Goal: Task Accomplishment & Management: Use online tool/utility

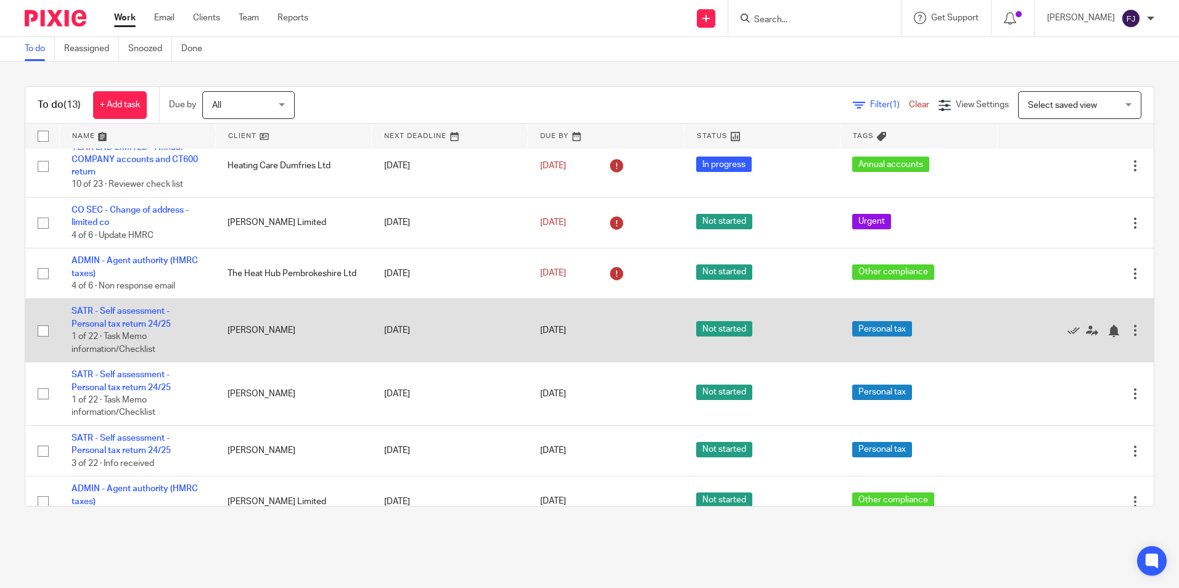
scroll to position [427, 0]
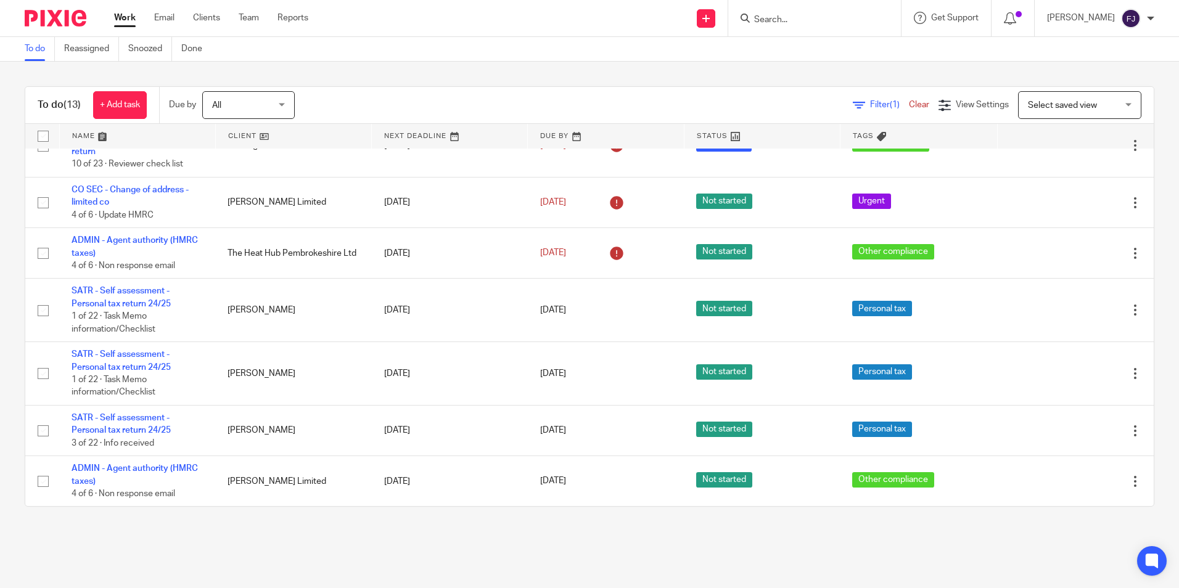
click at [131, 18] on link "Work" at bounding box center [125, 18] width 22 height 12
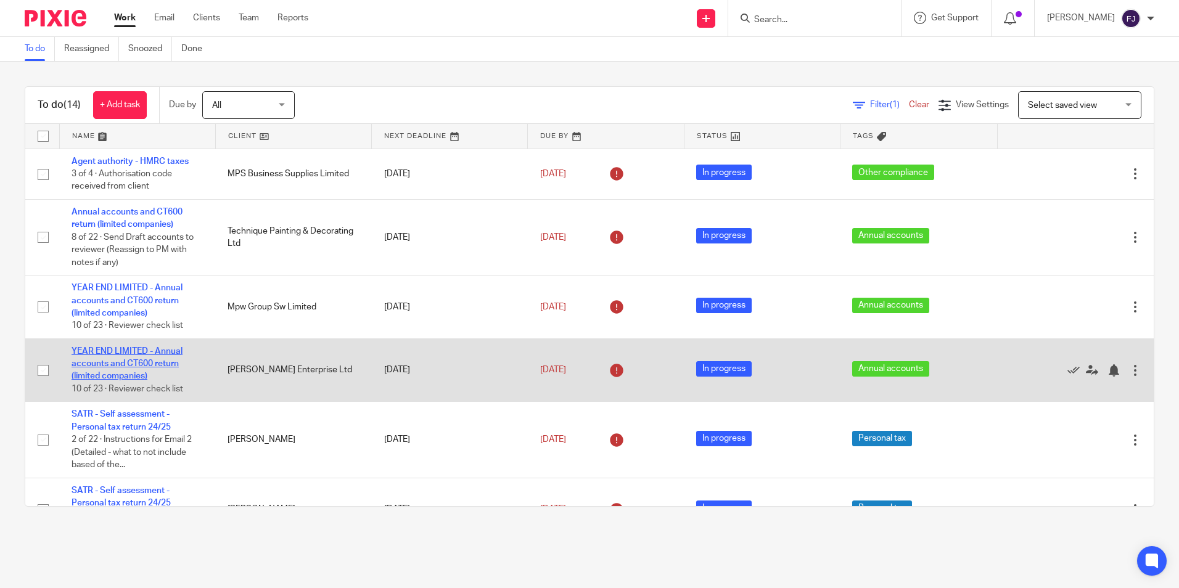
click at [144, 350] on link "YEAR END LIMITED - Annual accounts and CT600 return (limited companies)" at bounding box center [127, 364] width 111 height 34
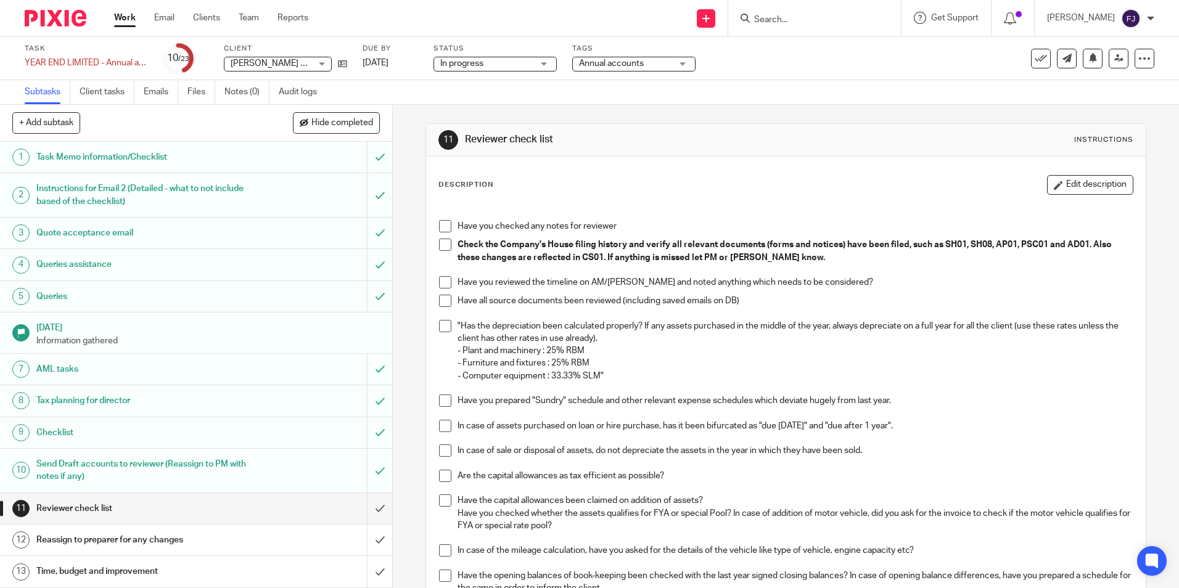
scroll to position [123, 0]
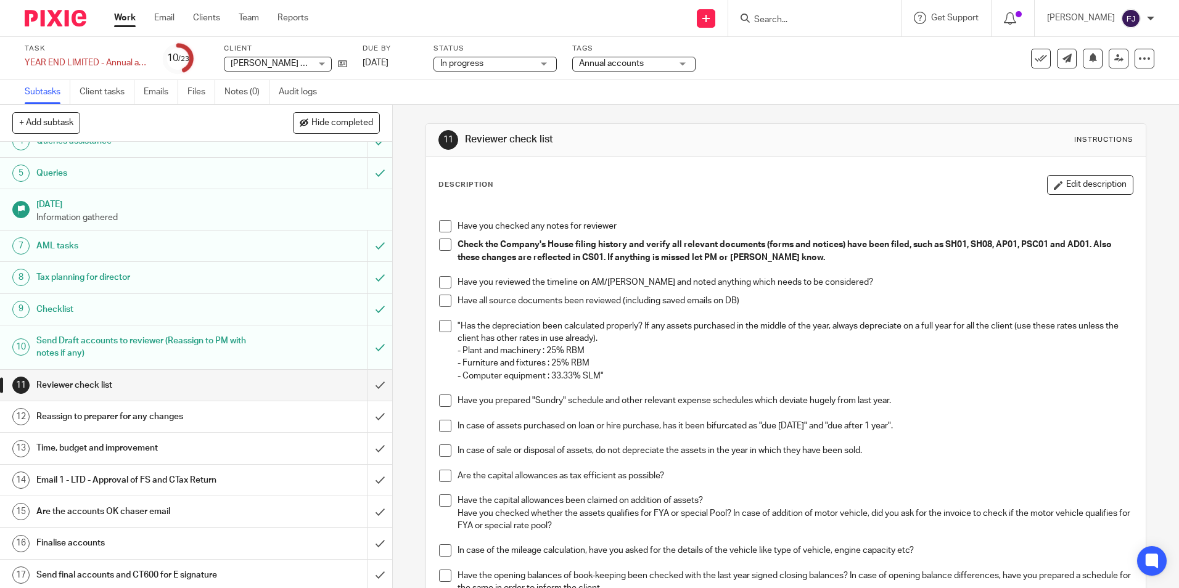
click at [139, 480] on h1 "Email 1 - LTD - Approval of FS and CTax Return" at bounding box center [142, 480] width 212 height 18
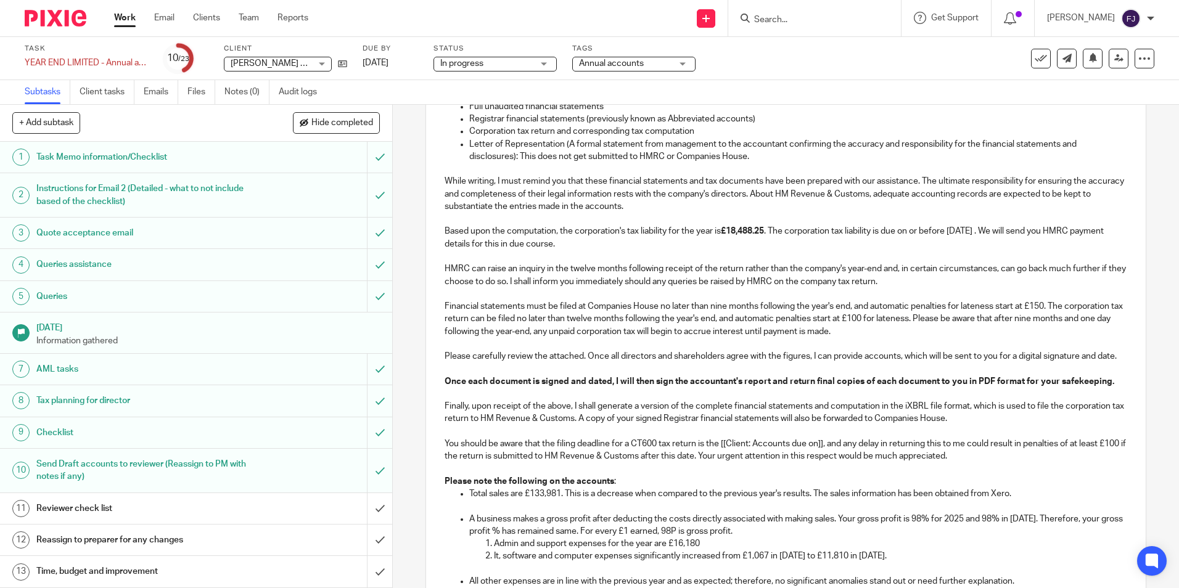
scroll to position [247, 0]
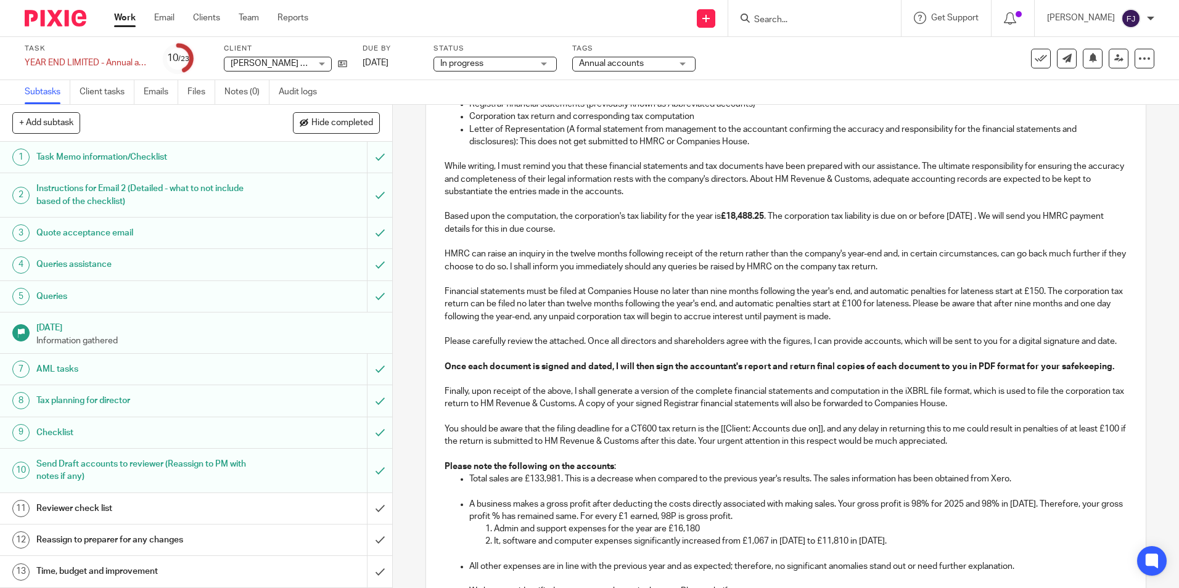
click at [745, 216] on strong "£18,488.25" at bounding box center [742, 216] width 43 height 9
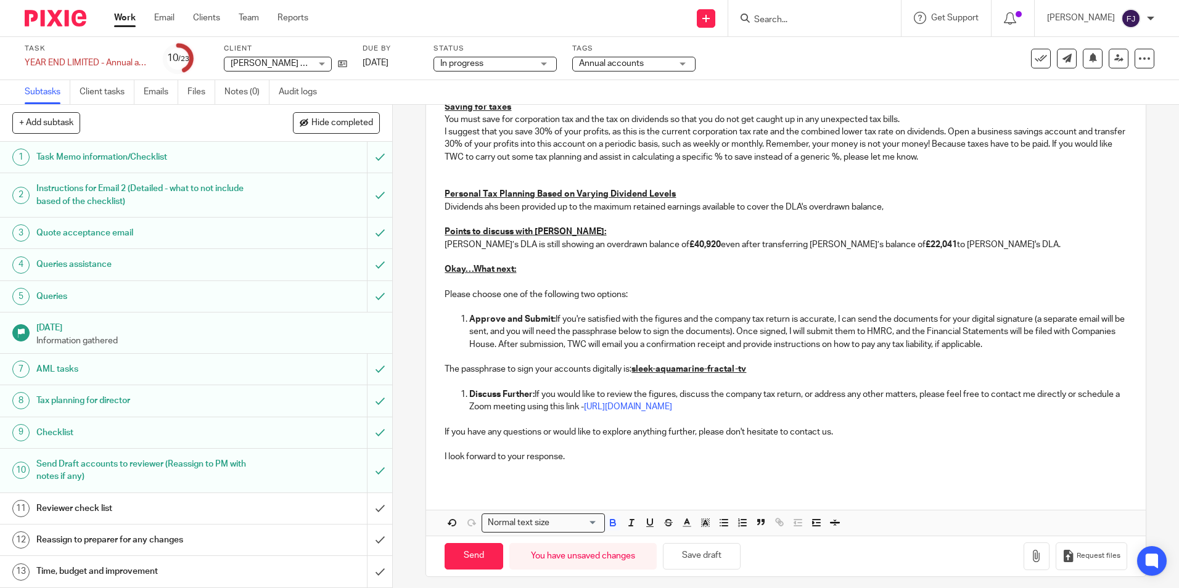
scroll to position [1088, 0]
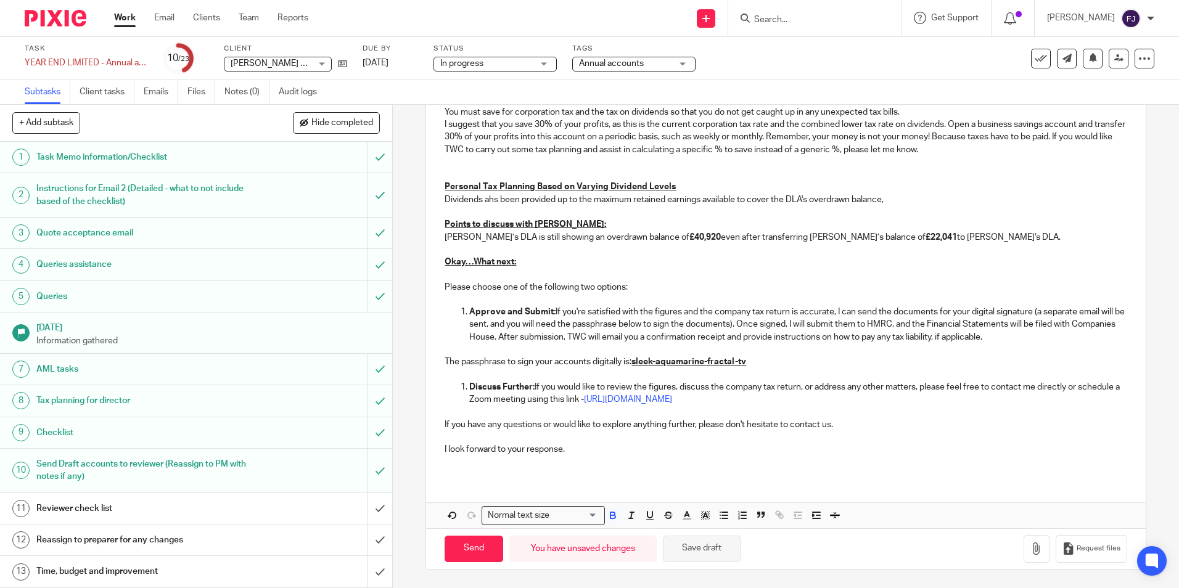
click at [713, 554] on button "Save draft" at bounding box center [702, 549] width 78 height 27
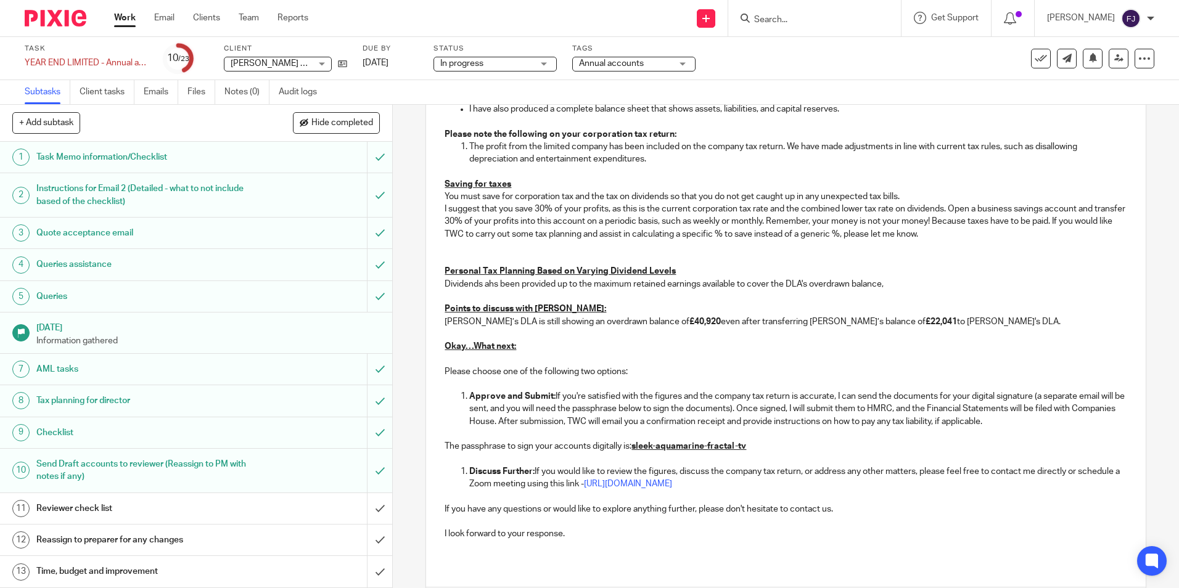
scroll to position [842, 0]
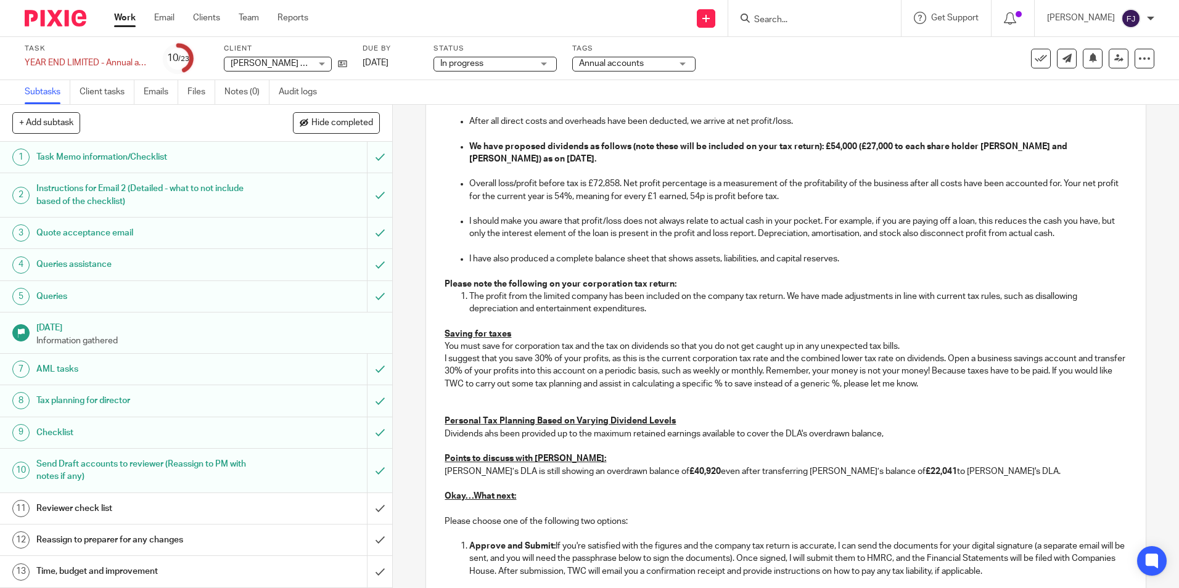
drag, startPoint x: 604, startPoint y: 197, endPoint x: 646, endPoint y: 205, distance: 42.8
click at [605, 197] on p "Overall loss/profit before tax is £72,858. Net profit percentage is a measureme…" at bounding box center [797, 190] width 657 height 25
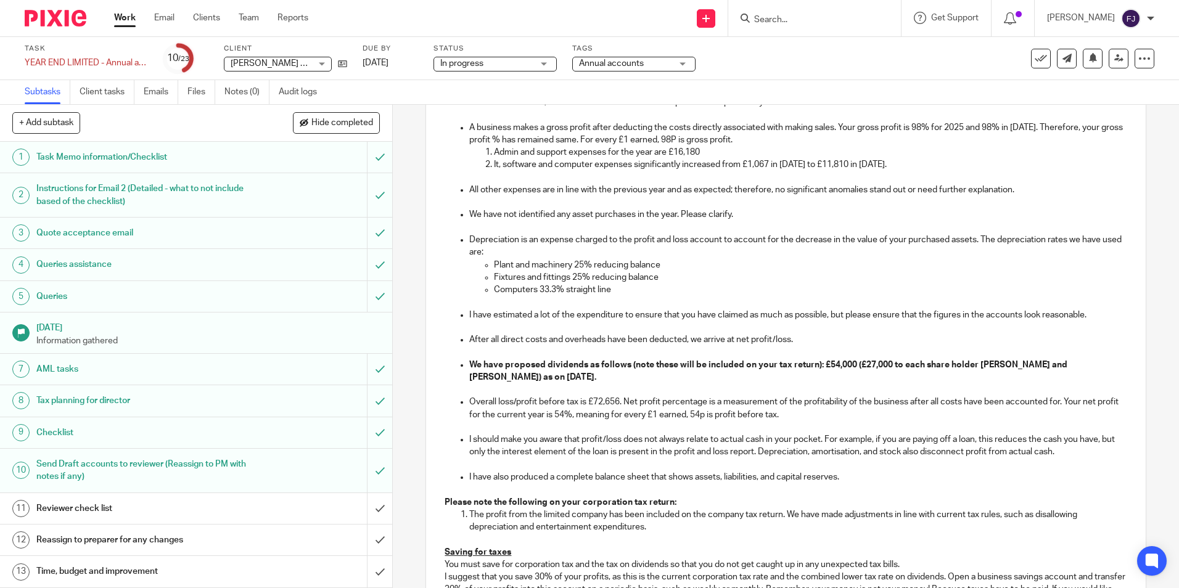
scroll to position [595, 0]
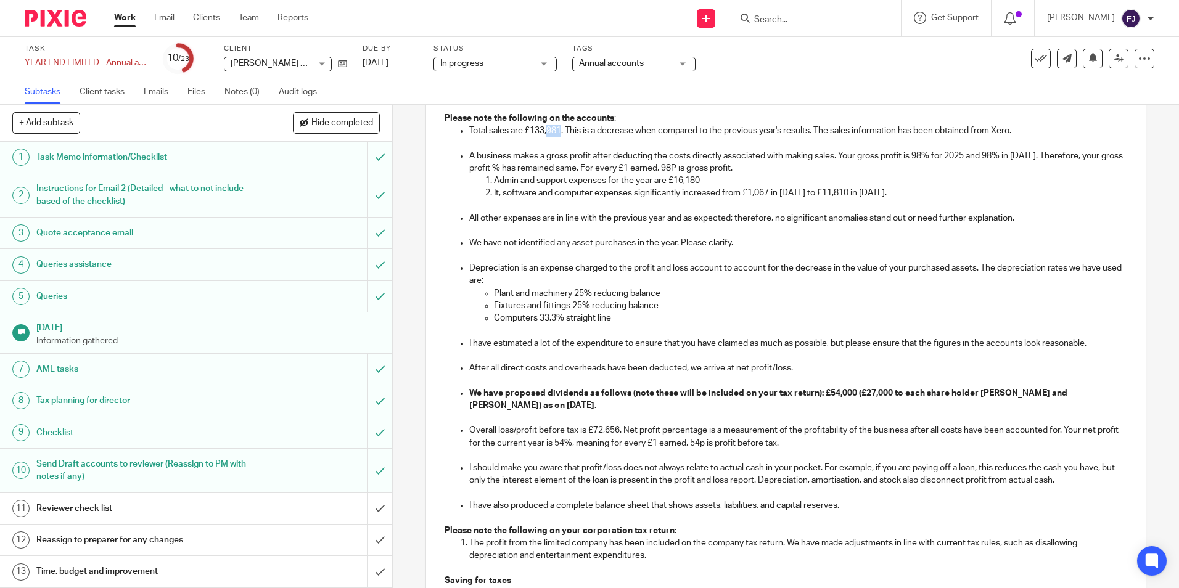
drag, startPoint x: 544, startPoint y: 141, endPoint x: 560, endPoint y: 142, distance: 15.5
click at [560, 137] on p "Total sales are £133,981. This is a decrease when compared to the previous year…" at bounding box center [797, 131] width 657 height 12
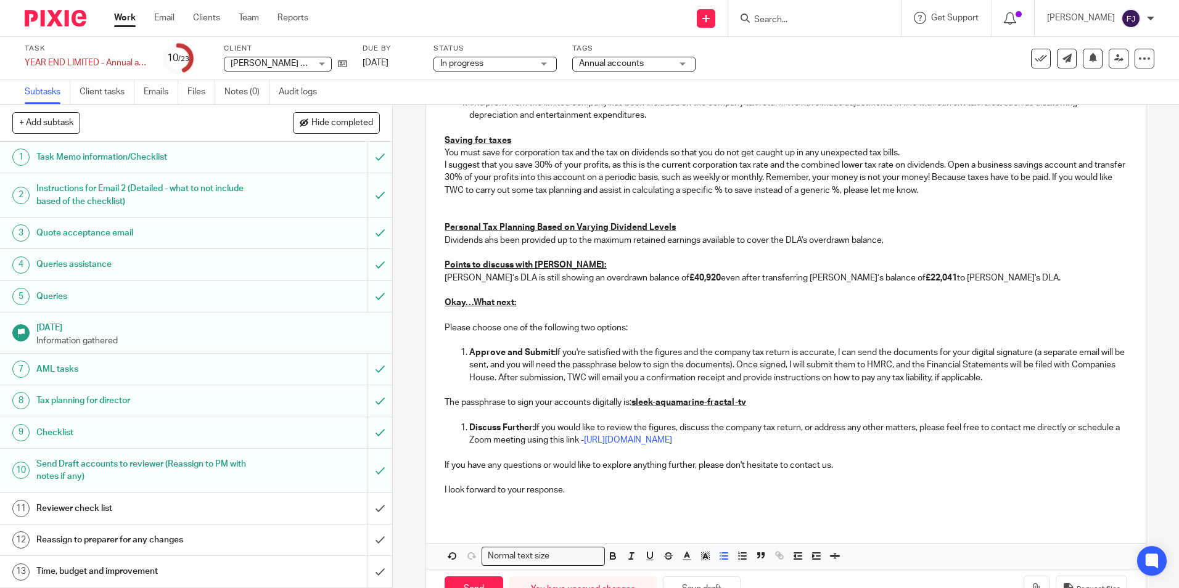
scroll to position [1088, 0]
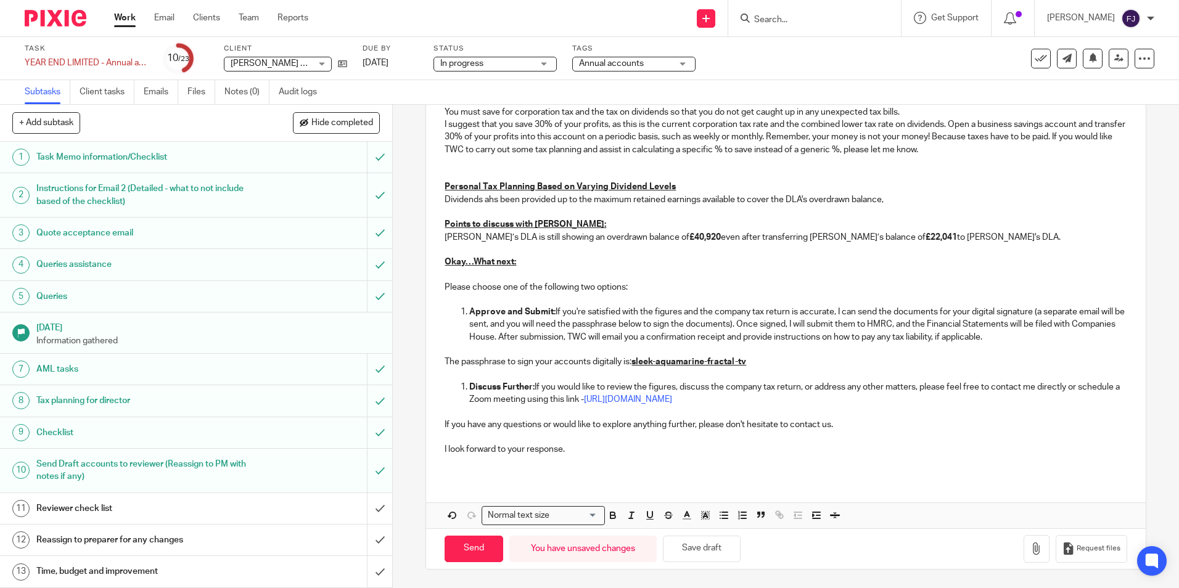
click at [915, 238] on p "Ettan’s DLA is still showing an overdrawn balance of £40,920 even after transfe…" at bounding box center [786, 243] width 682 height 25
click at [704, 550] on button "Save draft" at bounding box center [702, 549] width 78 height 27
drag, startPoint x: 707, startPoint y: 542, endPoint x: 769, endPoint y: 559, distance: 64.6
click at [707, 542] on button "Save draft" at bounding box center [702, 549] width 78 height 27
click at [888, 458] on p at bounding box center [786, 462] width 682 height 12
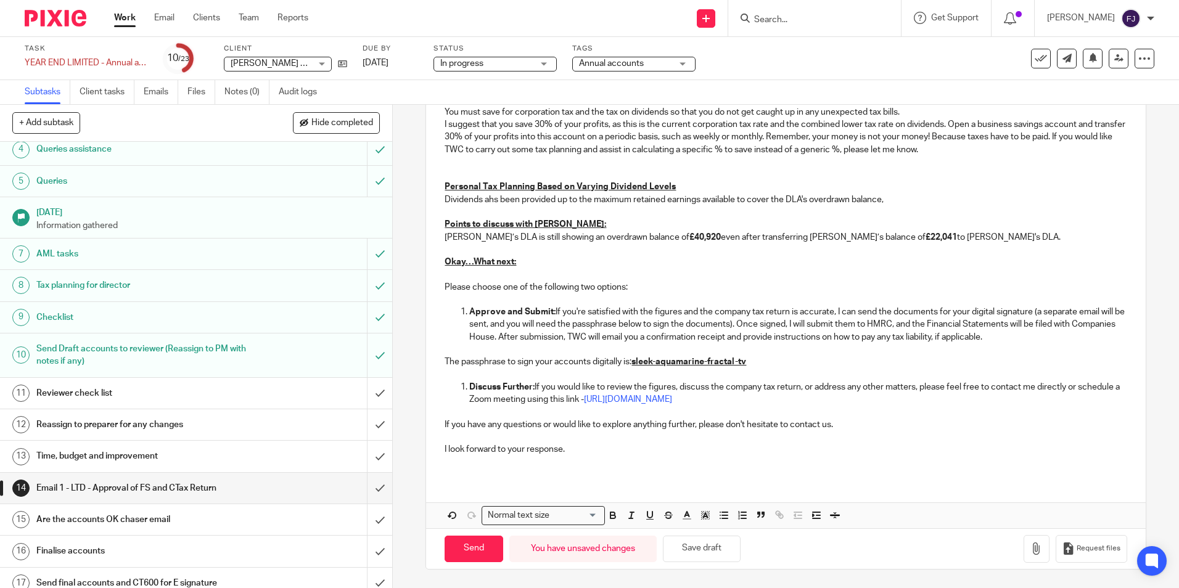
scroll to position [123, 0]
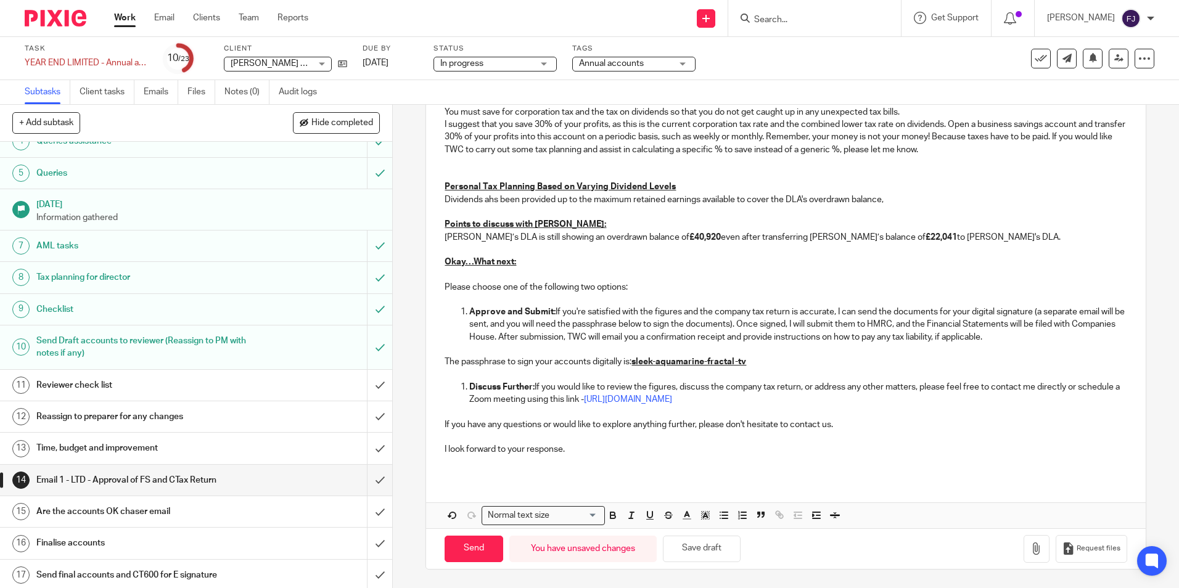
click at [86, 447] on h1 "Time, budget and improvement" at bounding box center [142, 448] width 212 height 18
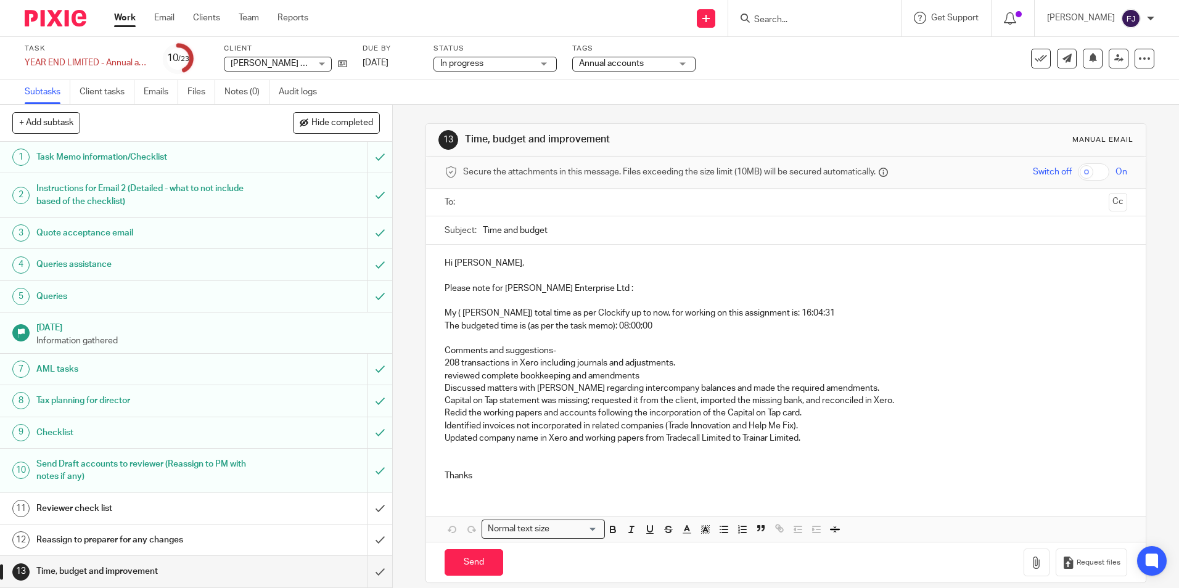
click at [789, 313] on p "My ( Fahad Javed) total time as per Clockify up to now, for working on this ass…" at bounding box center [786, 313] width 682 height 12
drag, startPoint x: 568, startPoint y: 374, endPoint x: 653, endPoint y: 383, distance: 85.5
click at [653, 383] on div "Hi Aaron, Please note for Bazil Enterprise Ltd : My ( Fahad Javed) total time a…" at bounding box center [785, 368] width 719 height 247
click at [646, 376] on p "reviewed complete bookkeeping and amendments" at bounding box center [786, 376] width 682 height 12
drag, startPoint x: 659, startPoint y: 374, endPoint x: 572, endPoint y: 376, distance: 87.6
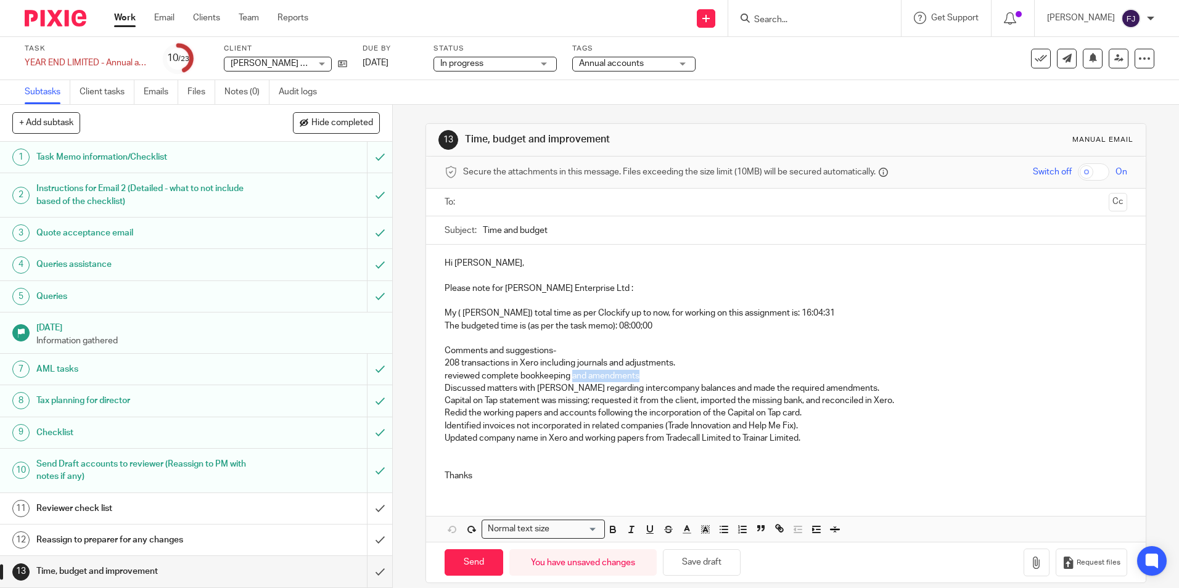
click at [572, 376] on p "reviewed complete bookkeeping and amendments" at bounding box center [786, 376] width 682 height 12
click at [811, 435] on p "Updated company name in Xero and working papers from Tradecall Limited to Train…" at bounding box center [786, 438] width 682 height 12
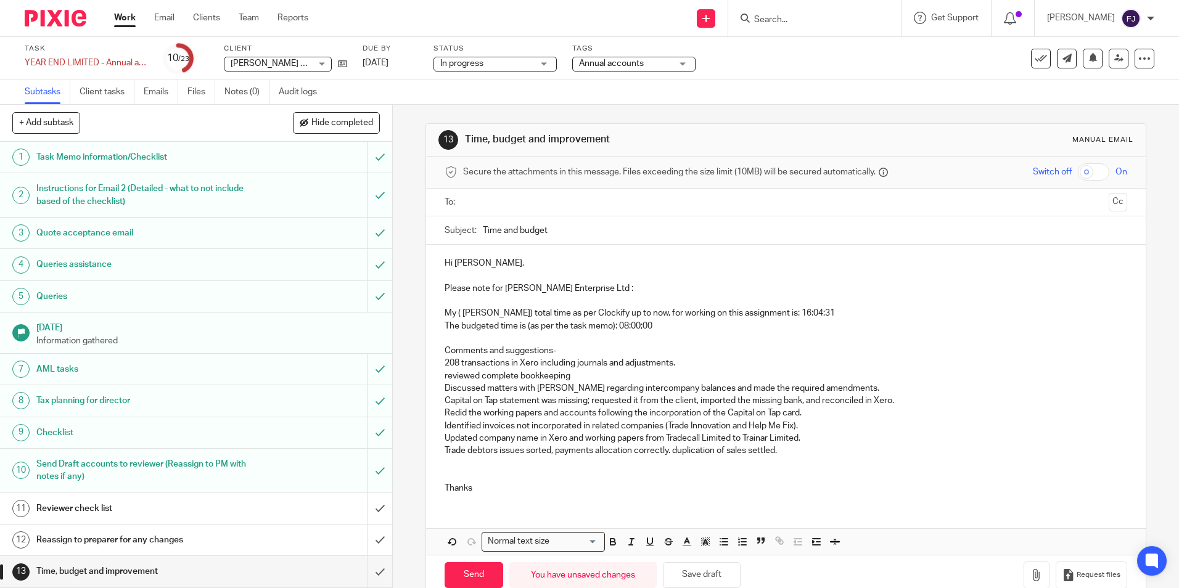
click at [495, 466] on p at bounding box center [786, 469] width 682 height 25
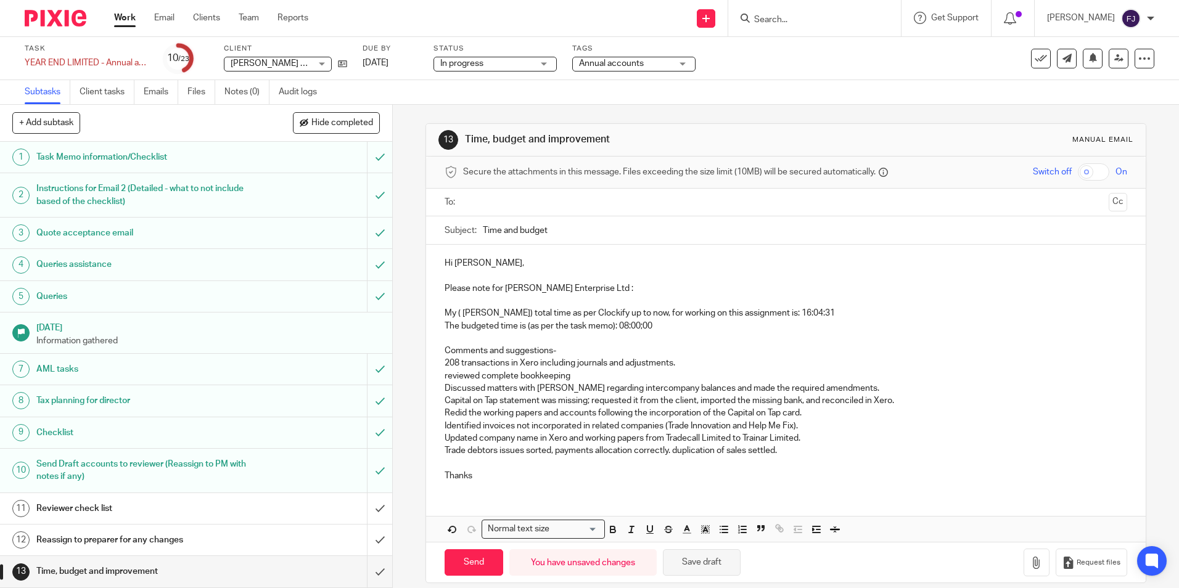
click at [700, 562] on button "Save draft" at bounding box center [702, 562] width 78 height 27
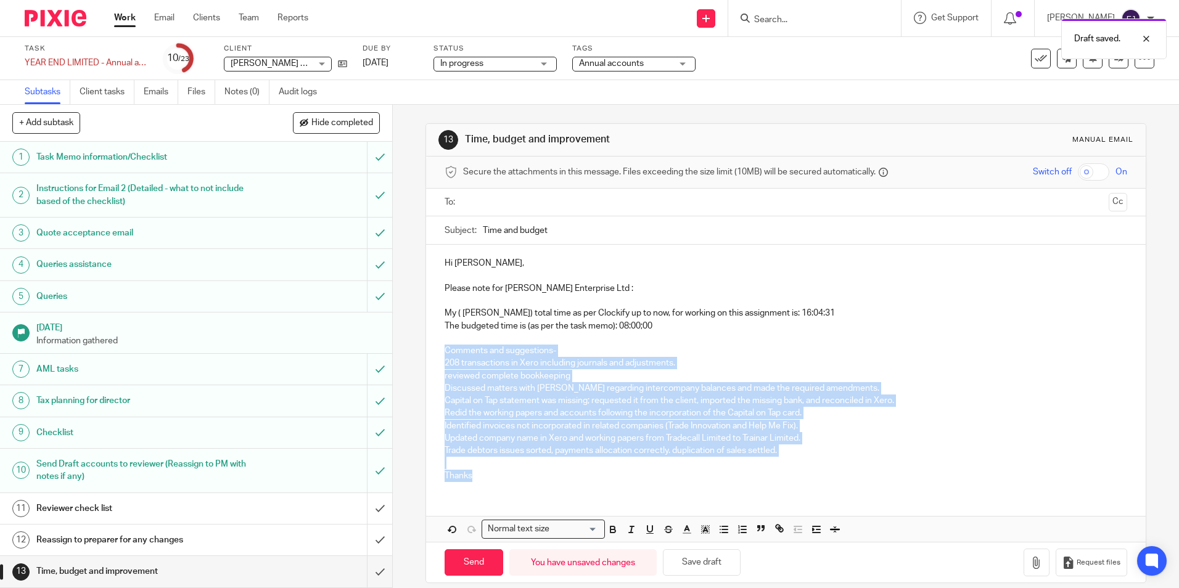
scroll to position [14, 0]
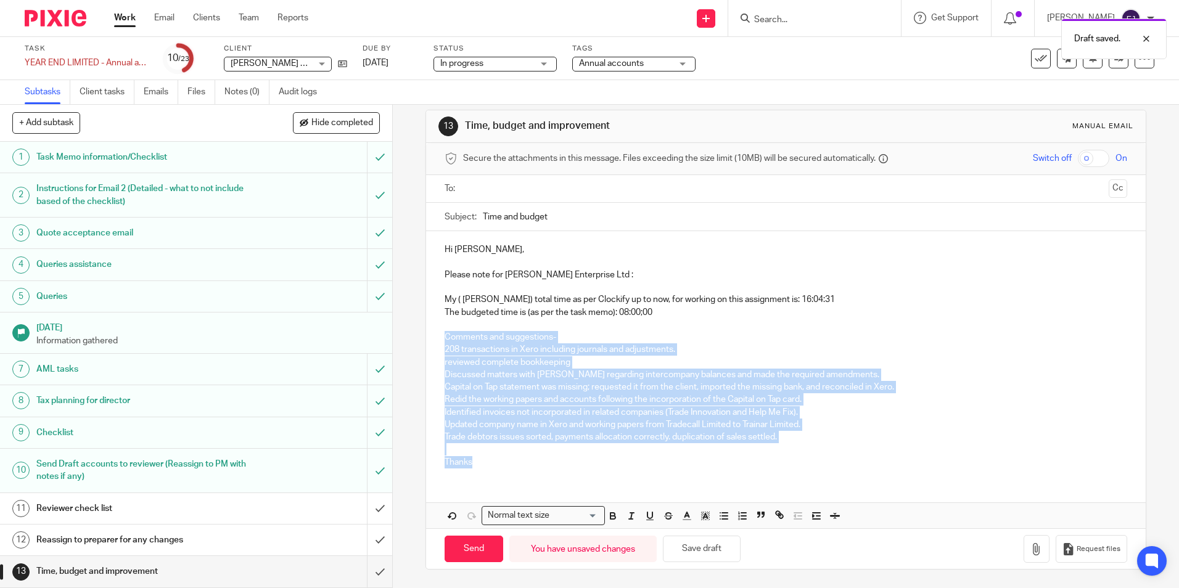
drag, startPoint x: 444, startPoint y: 350, endPoint x: 749, endPoint y: 577, distance: 380.7
click at [749, 577] on div "13 Time, budget and improvement Manual email Secure the attachments in this mes…" at bounding box center [785, 339] width 720 height 497
click at [811, 438] on p "Trade debtors issues sorted, payments allocation correctly. duplication of sale…" at bounding box center [786, 443] width 682 height 25
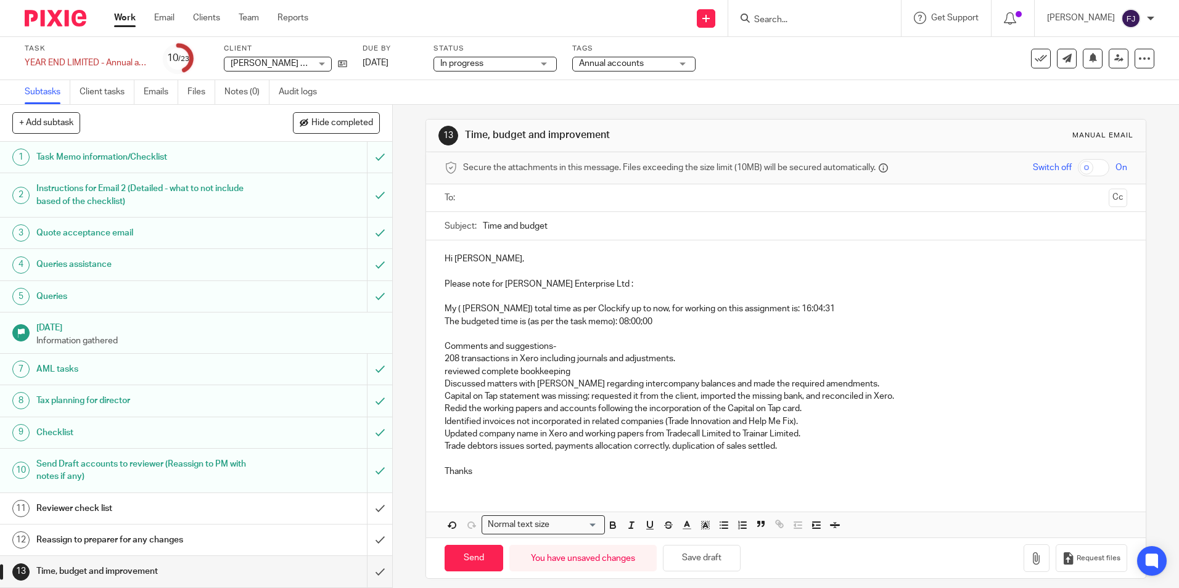
scroll to position [0, 0]
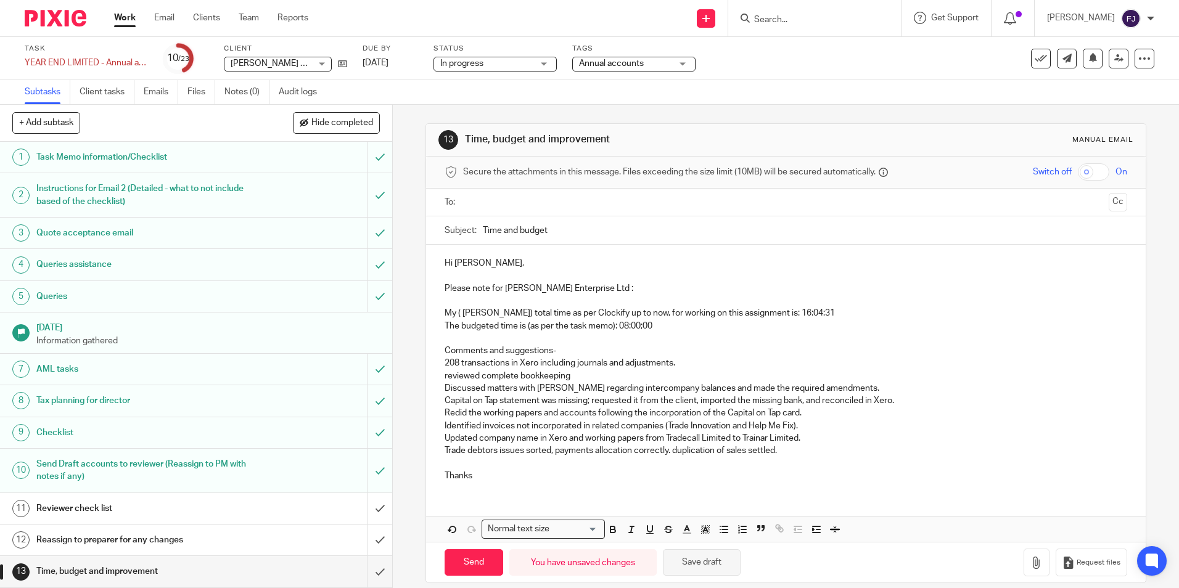
click at [708, 566] on button "Save draft" at bounding box center [702, 562] width 78 height 27
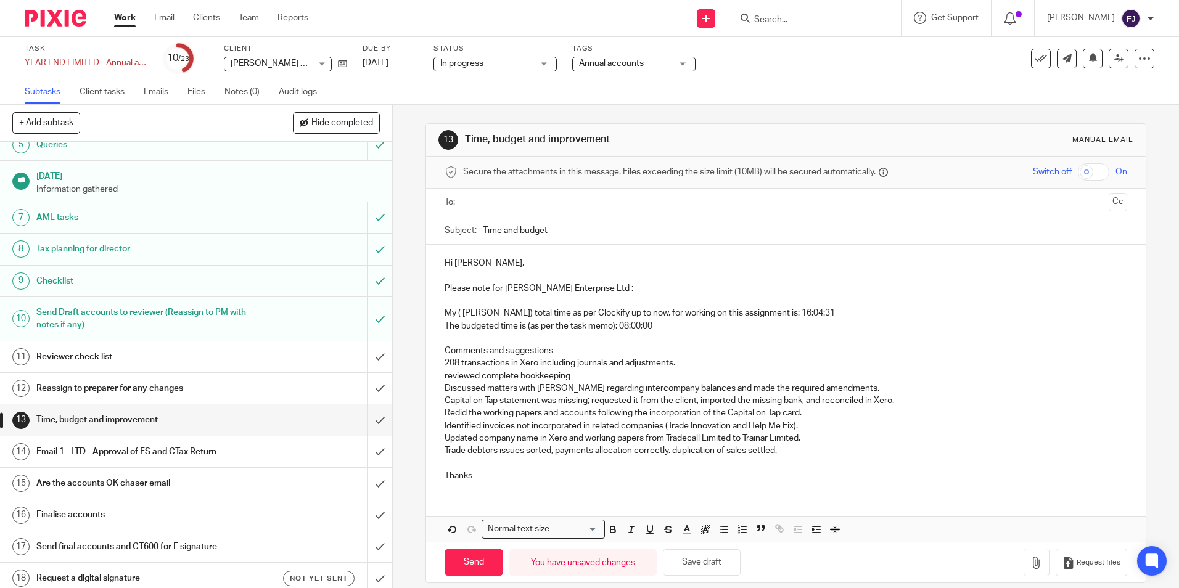
scroll to position [185, 0]
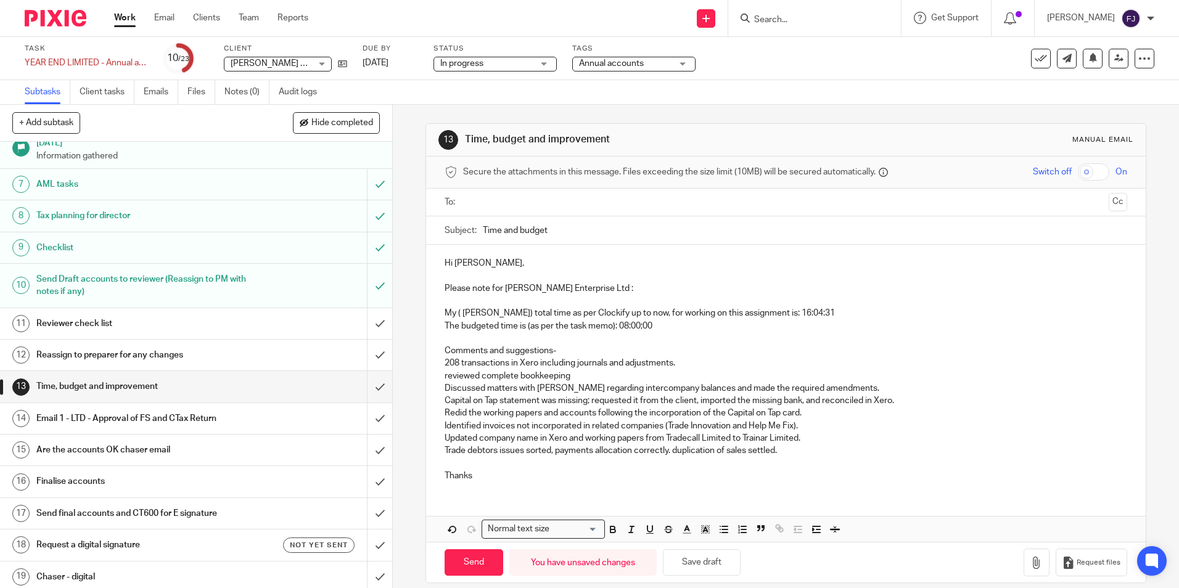
click at [69, 284] on h1 "Send Draft accounts to reviewer (Reassign to PM with notes if any)" at bounding box center [142, 285] width 212 height 31
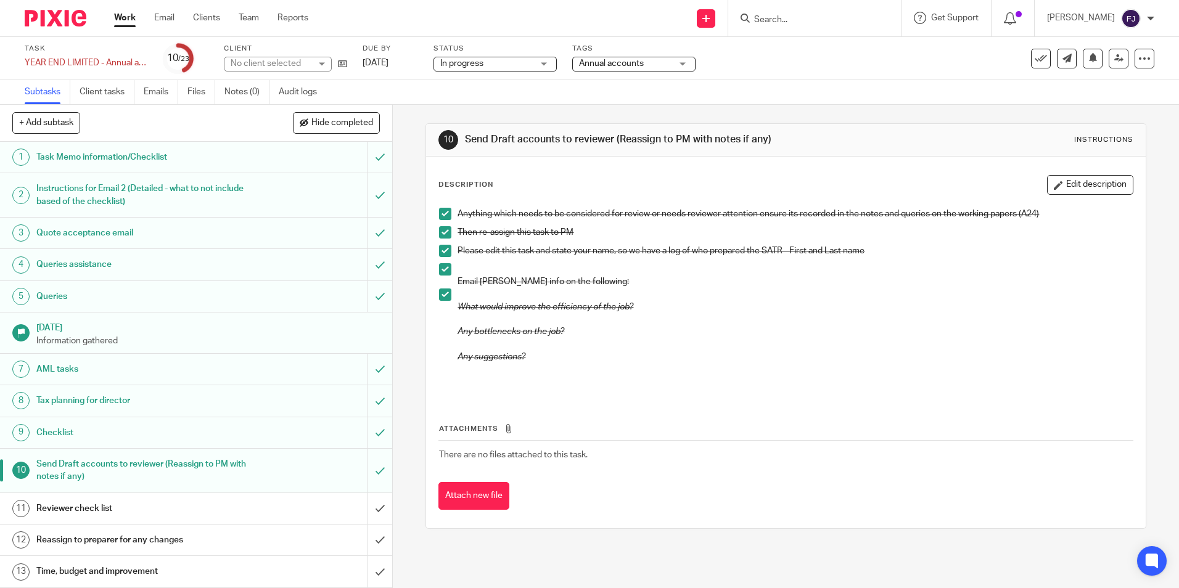
scroll to position [123, 0]
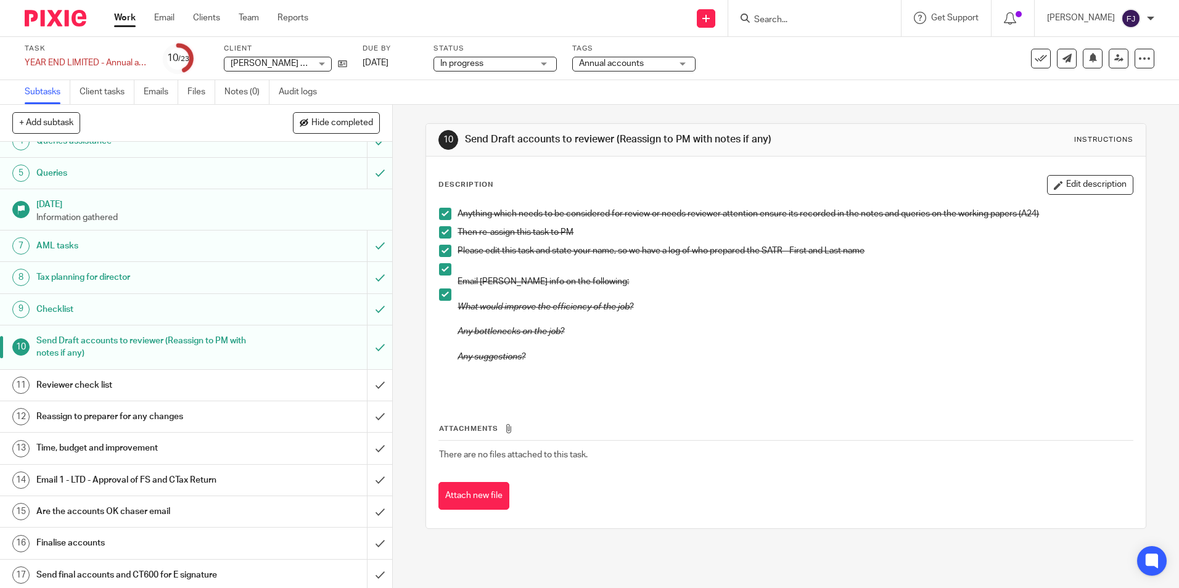
click at [85, 482] on h1 "Email 1 - LTD - Approval of FS and CTax Return" at bounding box center [142, 480] width 212 height 18
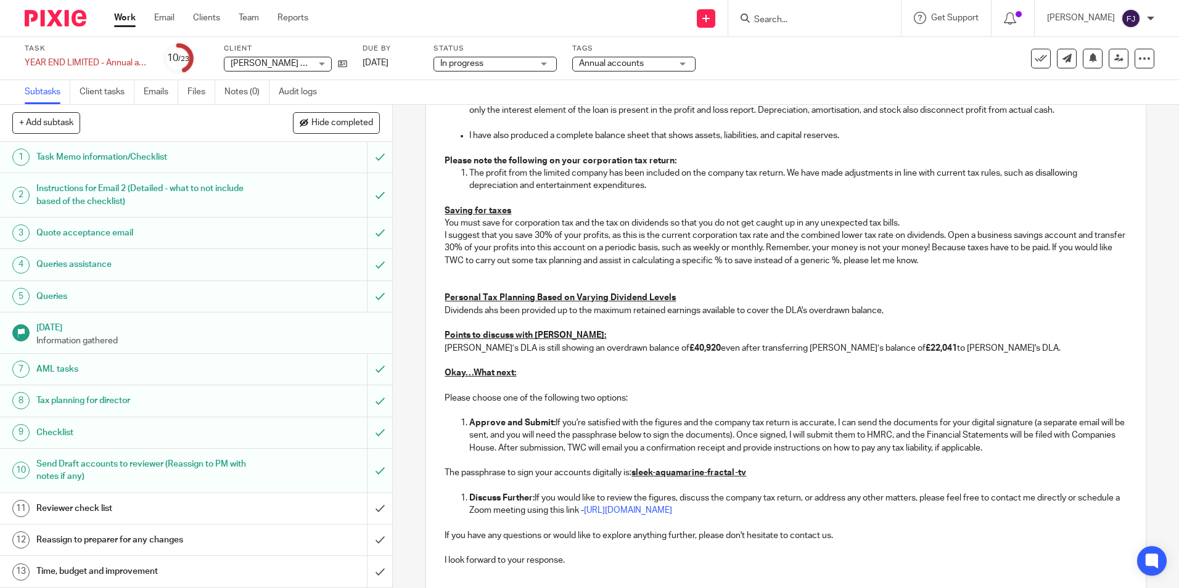
scroll to position [1088, 0]
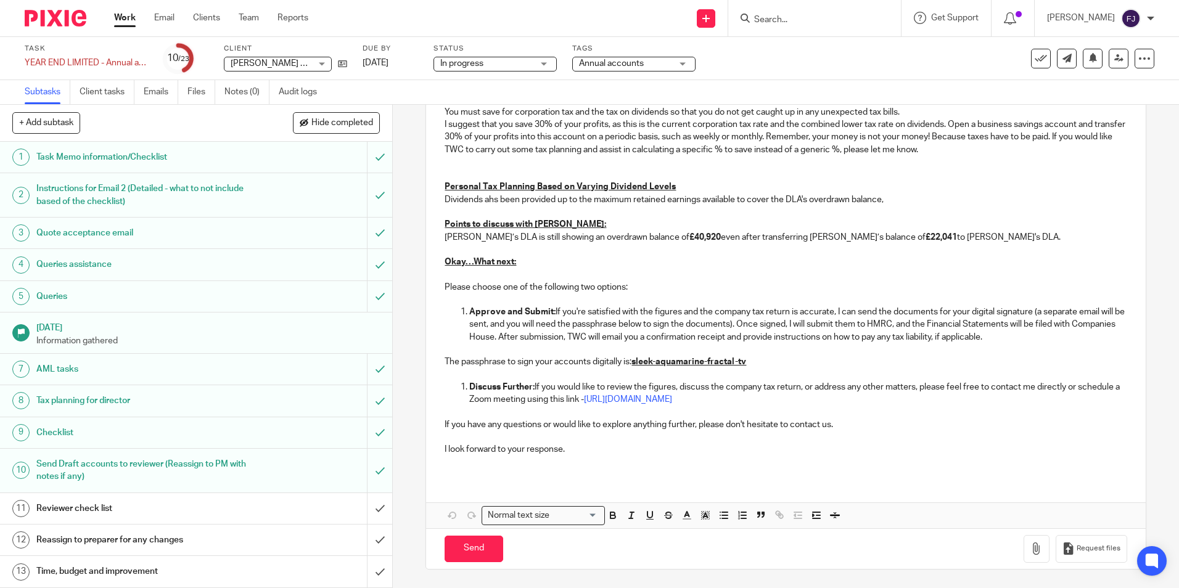
click at [573, 448] on p "I look forward to your response." at bounding box center [786, 449] width 682 height 12
click at [1114, 62] on icon at bounding box center [1118, 58] width 9 height 9
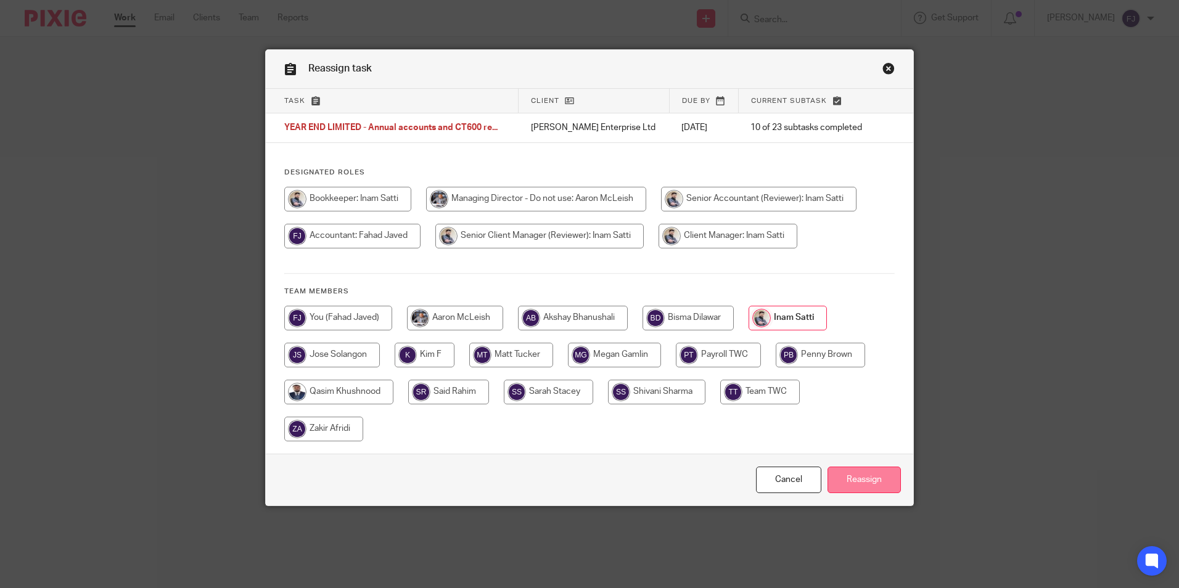
click at [893, 482] on input "Reassign" at bounding box center [863, 480] width 73 height 27
